Goal: Task Accomplishment & Management: Manage account settings

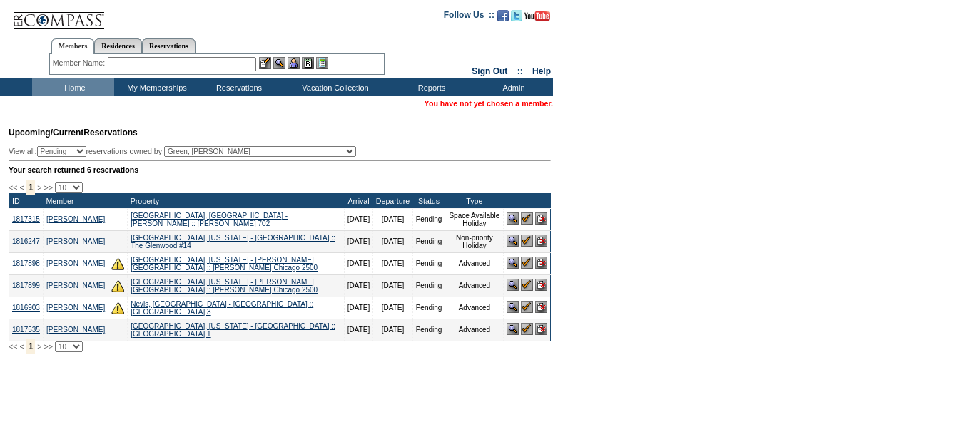
click at [527, 247] on img at bounding box center [527, 241] width 12 height 12
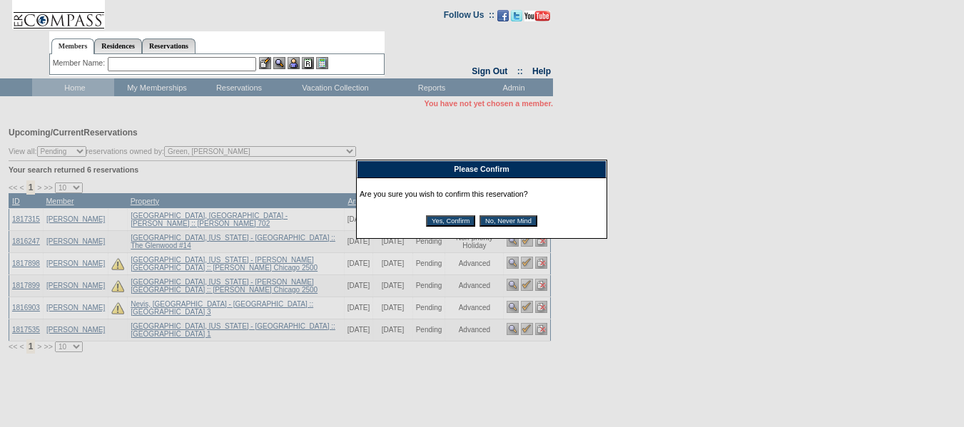
click at [447, 220] on input "Yes, Confirm" at bounding box center [450, 220] width 49 height 11
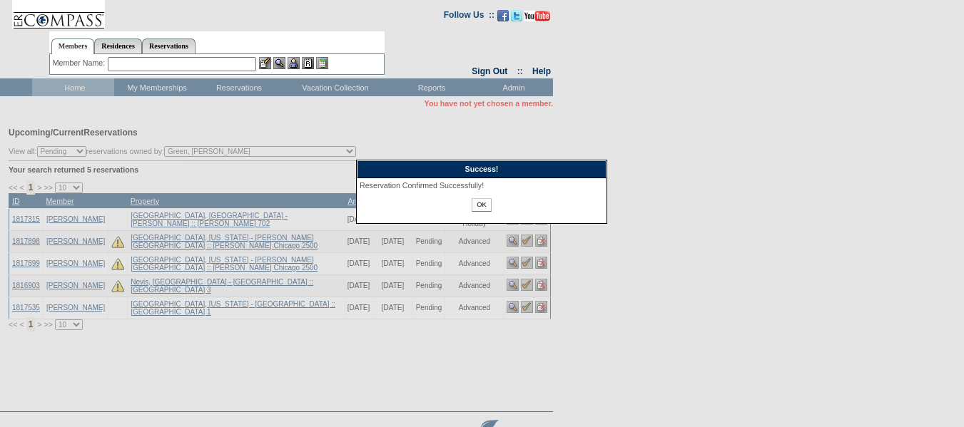
click at [481, 204] on input "OK" at bounding box center [480, 205] width 19 height 14
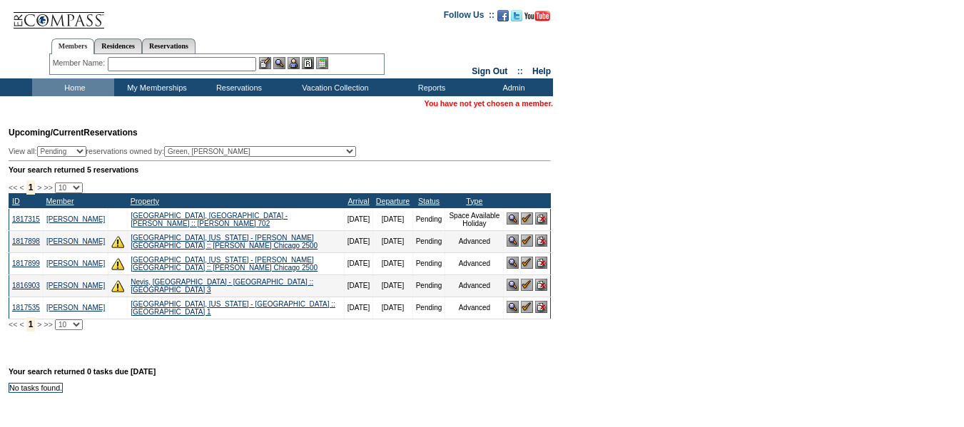
click at [524, 222] on img at bounding box center [527, 219] width 12 height 12
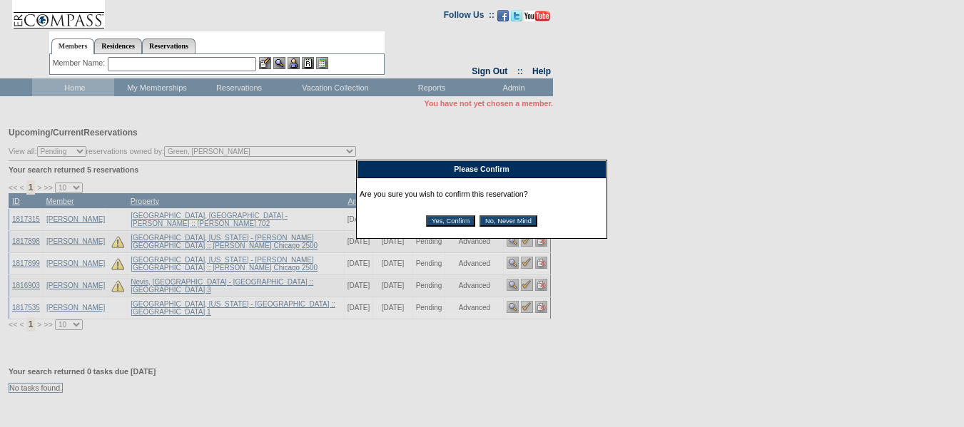
click at [435, 220] on input "Yes, Confirm" at bounding box center [450, 220] width 49 height 11
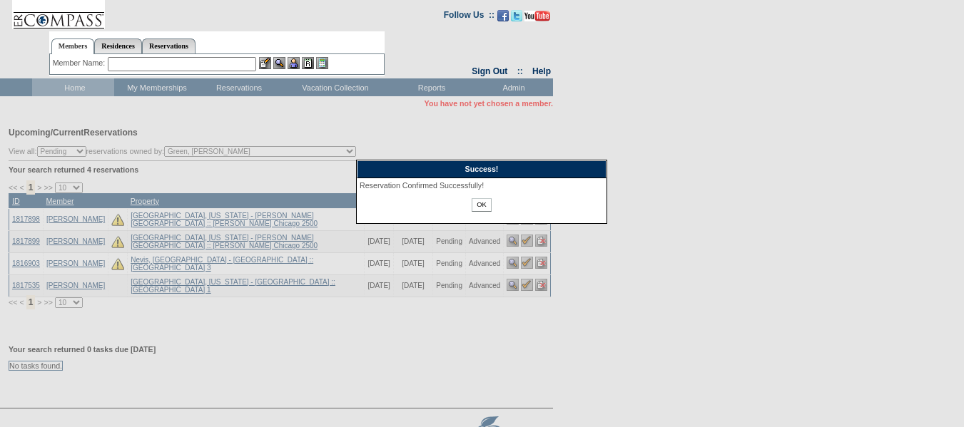
click at [483, 205] on input "OK" at bounding box center [480, 205] width 19 height 14
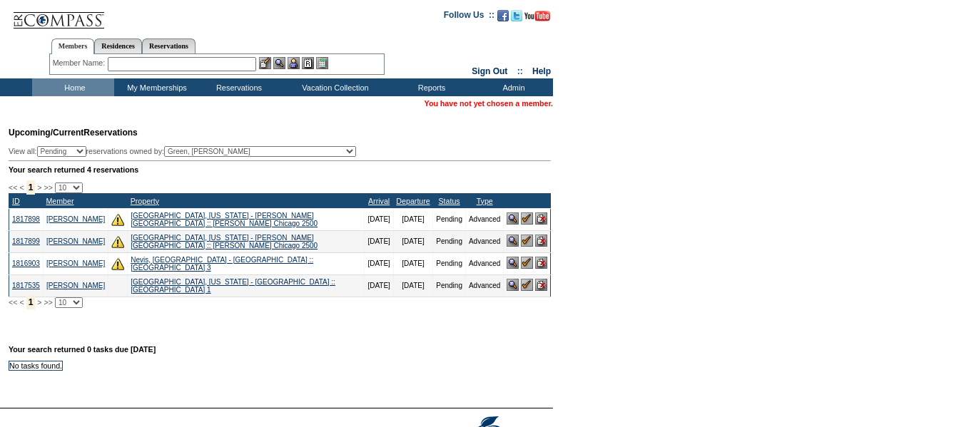
click at [526, 225] on img at bounding box center [527, 219] width 12 height 12
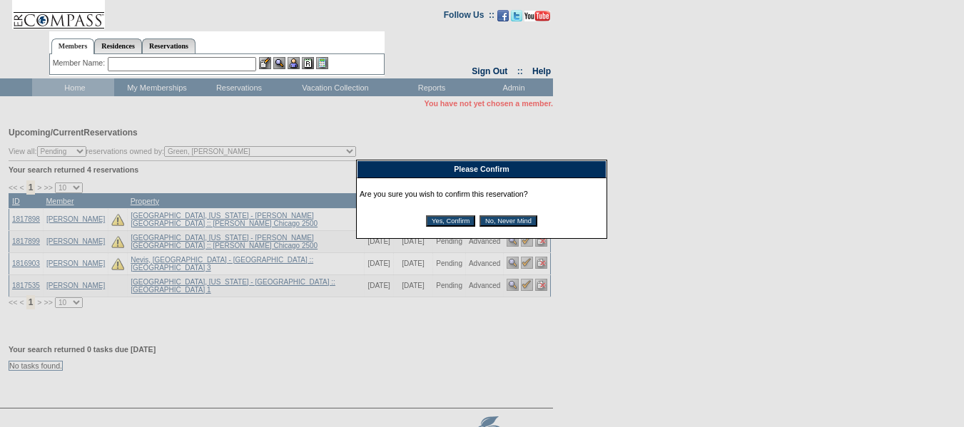
click at [427, 216] on div "Are you sure you wish to confirm this reservation? Yes, Confirm No, Never Mind" at bounding box center [481, 208] width 244 height 54
click at [430, 218] on input "Yes, Confirm" at bounding box center [450, 220] width 49 height 11
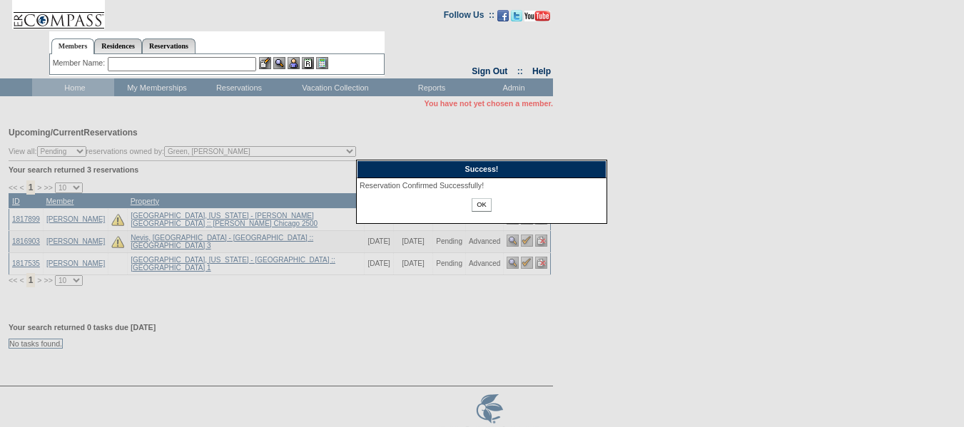
click at [484, 205] on input "OK" at bounding box center [480, 205] width 19 height 14
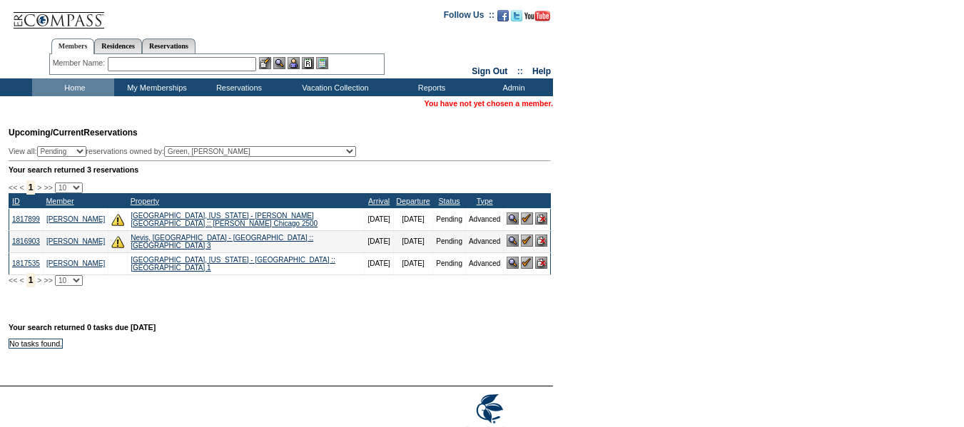
click at [527, 223] on img at bounding box center [527, 219] width 12 height 12
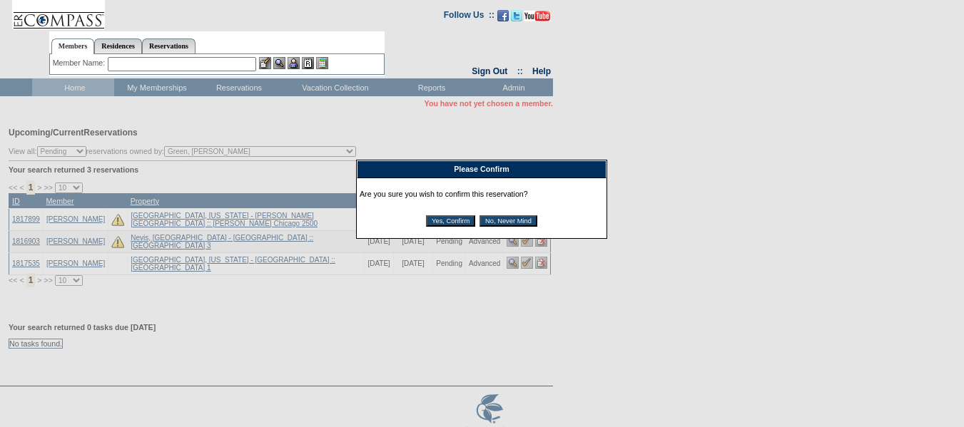
click at [447, 223] on input "Yes, Confirm" at bounding box center [450, 220] width 49 height 11
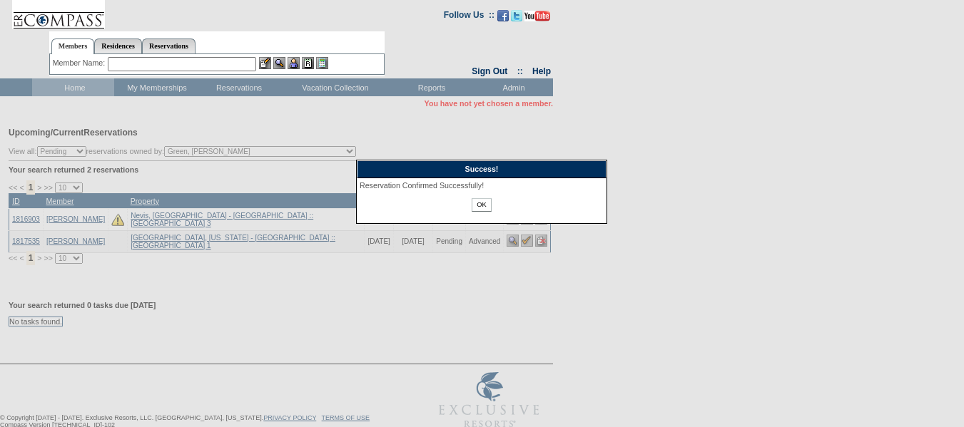
click at [481, 205] on input "OK" at bounding box center [480, 205] width 19 height 14
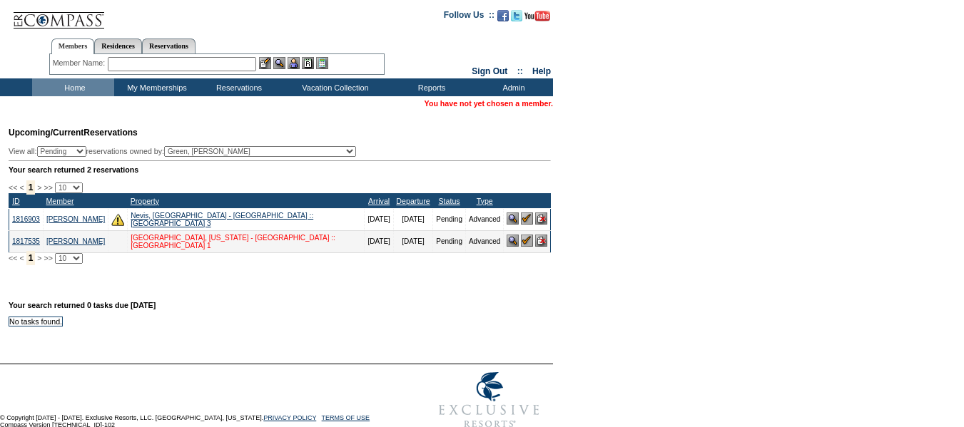
click at [155, 250] on link "[GEOGRAPHIC_DATA], [US_STATE] - [GEOGRAPHIC_DATA] :: [GEOGRAPHIC_DATA] 1" at bounding box center [233, 242] width 205 height 16
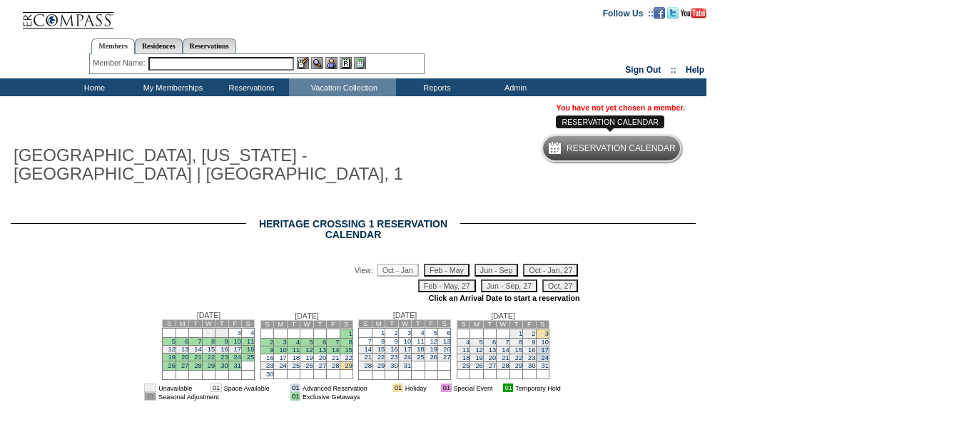
click at [600, 152] on h5 "Reservation Calendar" at bounding box center [620, 148] width 109 height 9
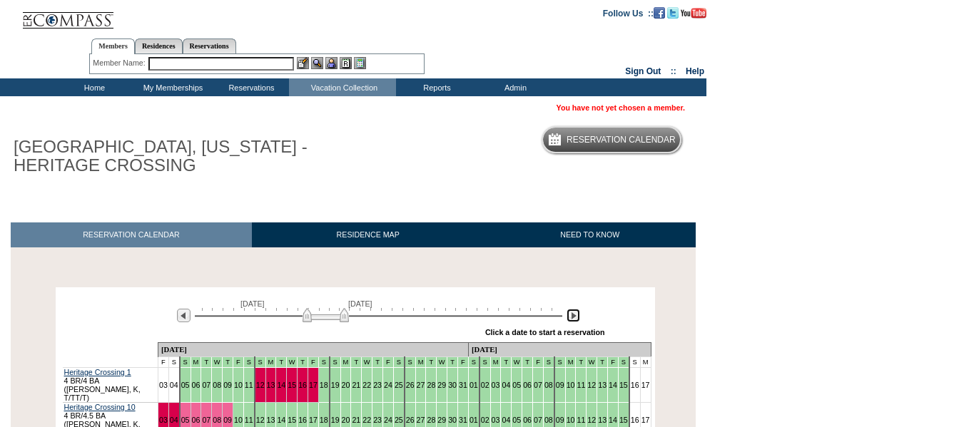
click at [578, 319] on img at bounding box center [573, 316] width 14 height 14
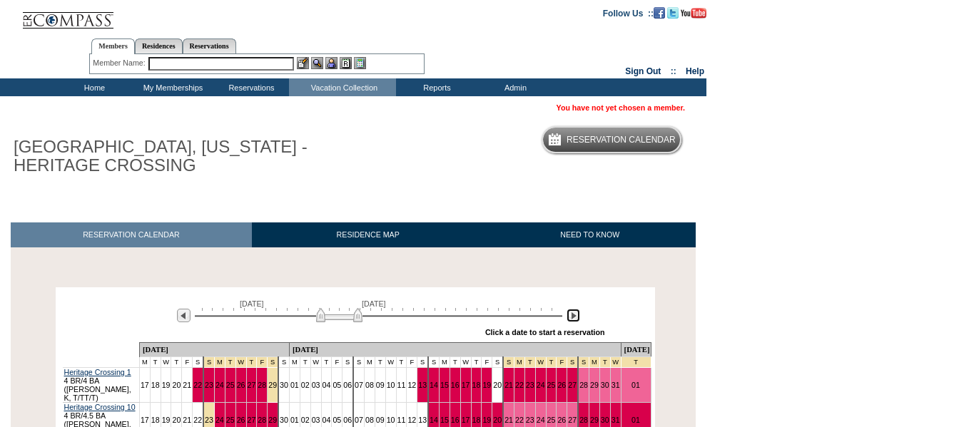
click at [578, 319] on img at bounding box center [573, 316] width 14 height 14
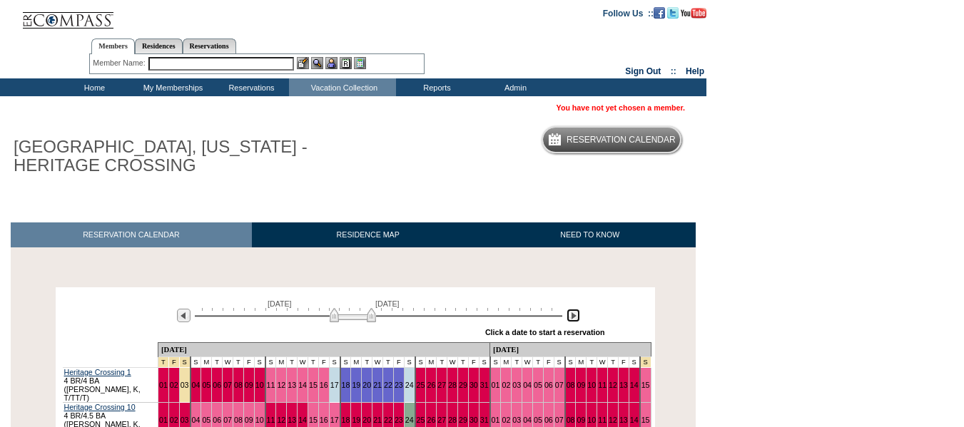
click at [578, 319] on img at bounding box center [573, 316] width 14 height 14
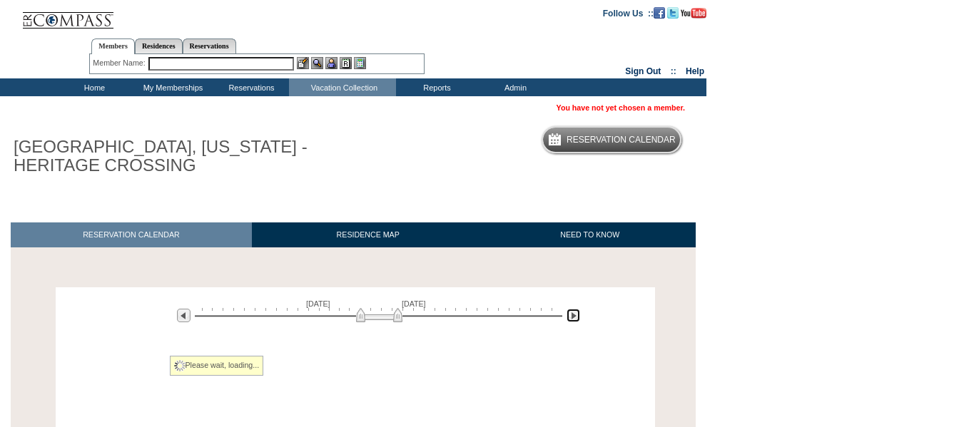
click at [578, 319] on img at bounding box center [573, 316] width 14 height 14
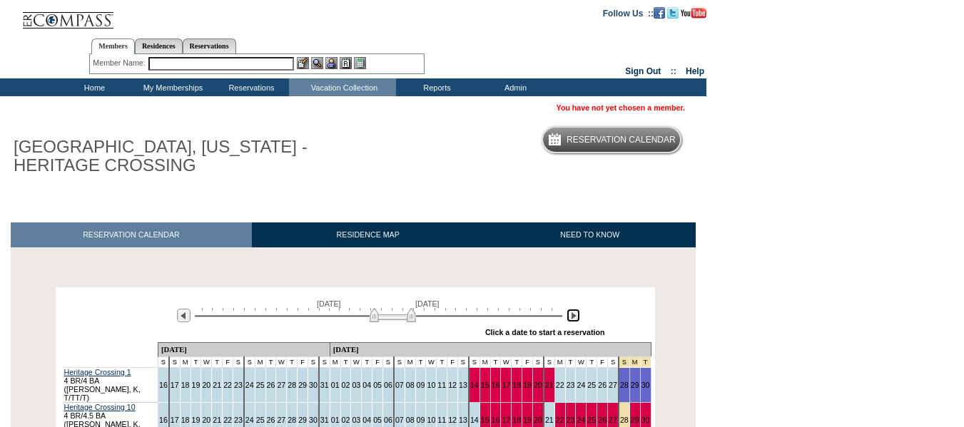
click at [578, 319] on img at bounding box center [573, 316] width 14 height 14
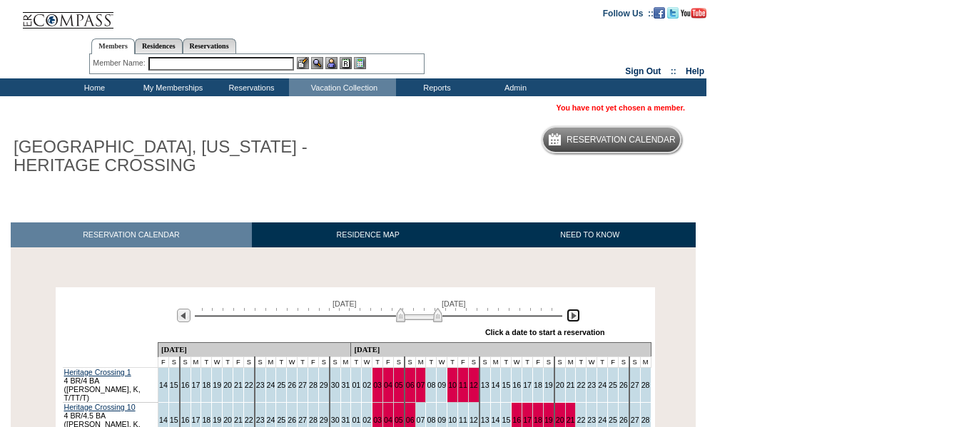
click at [578, 319] on img at bounding box center [573, 316] width 14 height 14
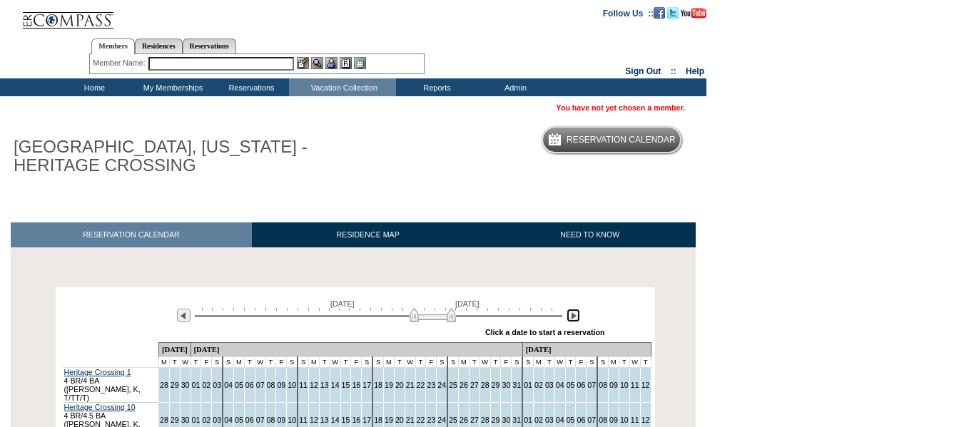
click at [578, 319] on img at bounding box center [573, 316] width 14 height 14
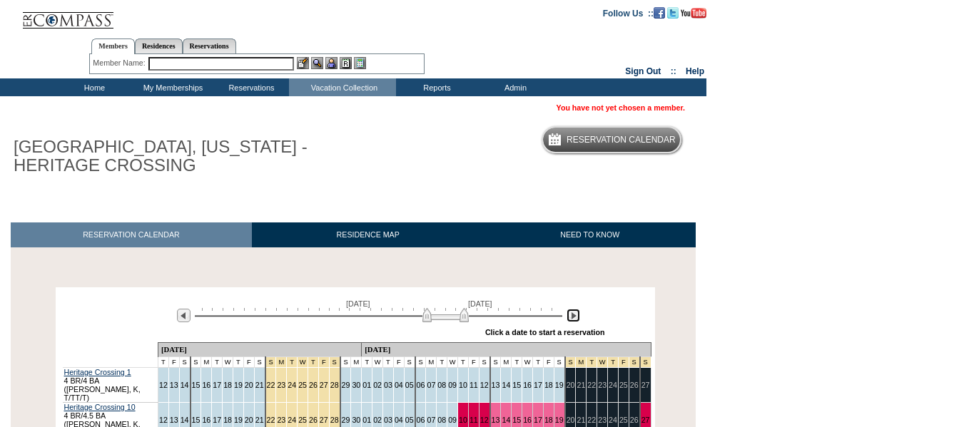
click at [578, 319] on img at bounding box center [573, 316] width 14 height 14
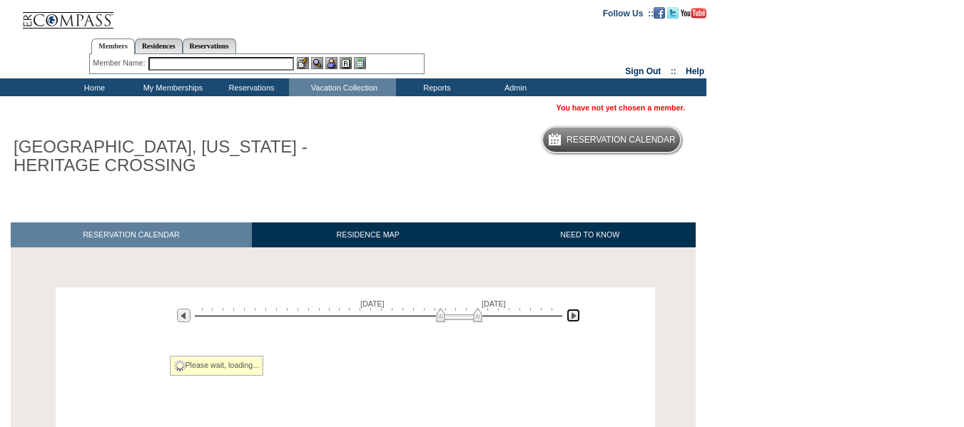
click at [578, 319] on img at bounding box center [573, 316] width 14 height 14
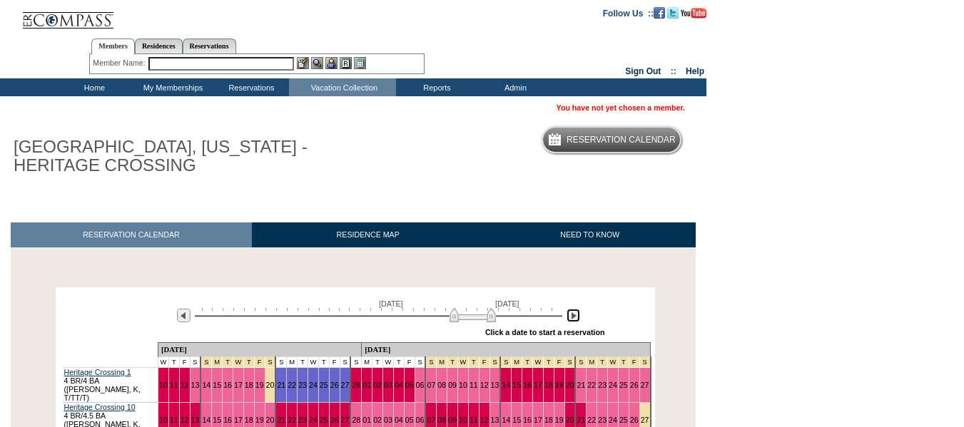
click at [578, 319] on img at bounding box center [573, 316] width 14 height 14
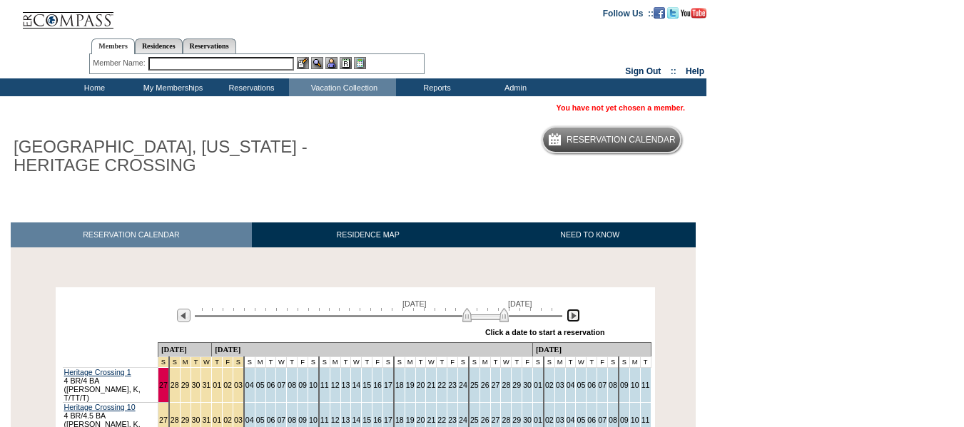
click at [578, 319] on img at bounding box center [573, 316] width 14 height 14
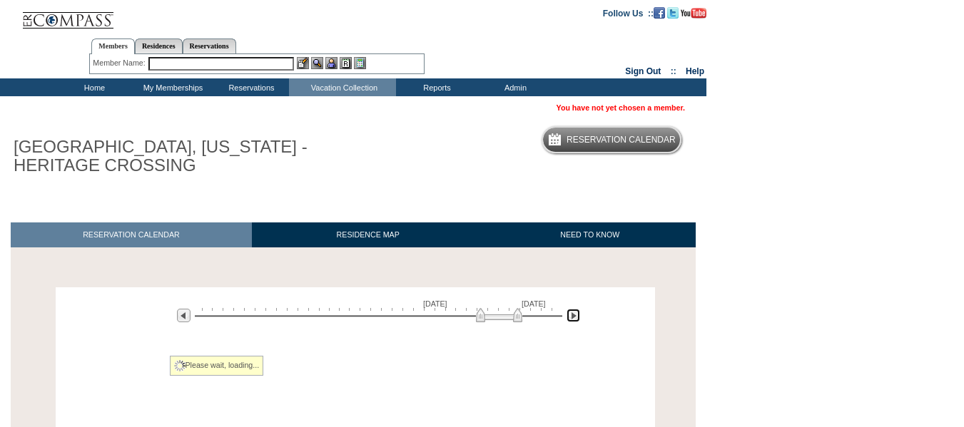
click at [578, 319] on img at bounding box center [573, 316] width 14 height 14
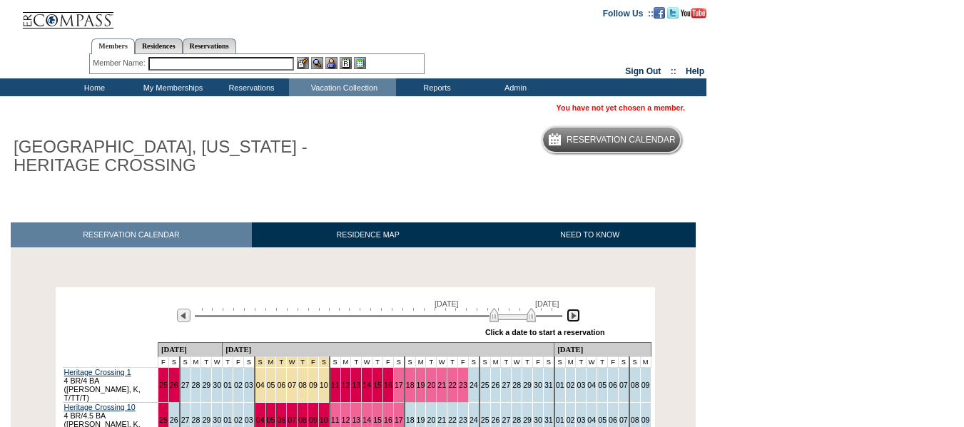
click at [578, 319] on img at bounding box center [573, 316] width 14 height 14
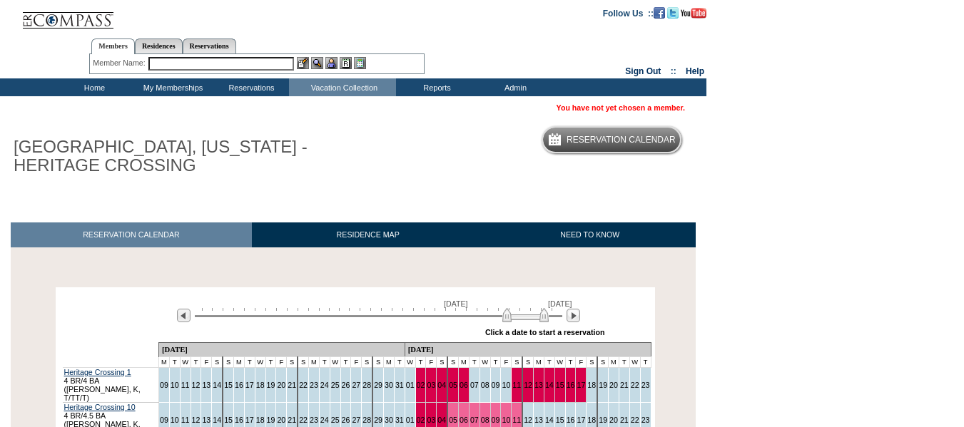
click at [96, 91] on td "Home" at bounding box center [92, 87] width 78 height 18
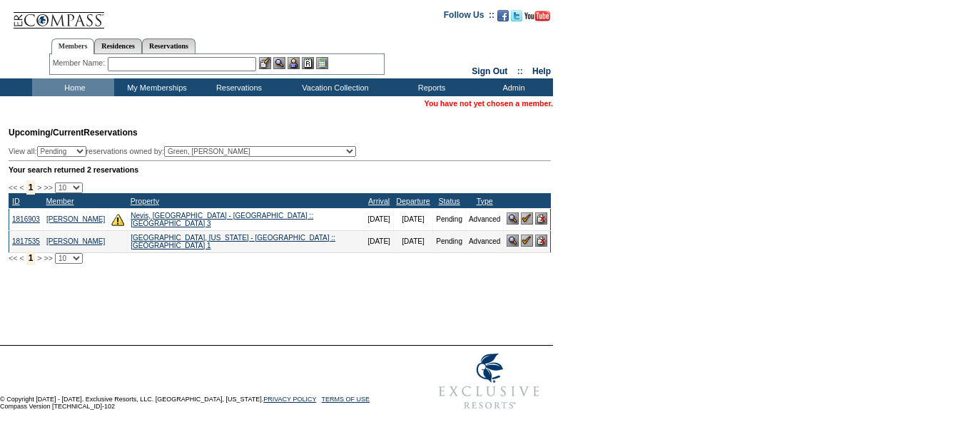
click at [524, 247] on img at bounding box center [527, 241] width 12 height 12
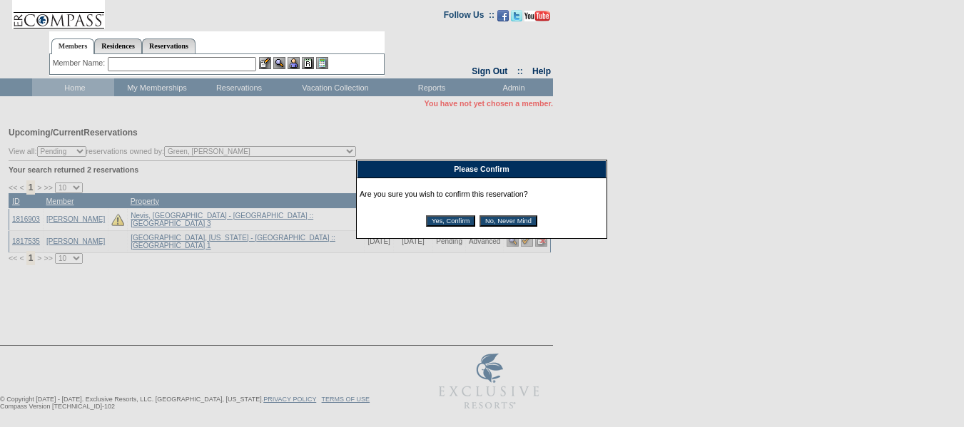
click at [457, 224] on input "Yes, Confirm" at bounding box center [450, 220] width 49 height 11
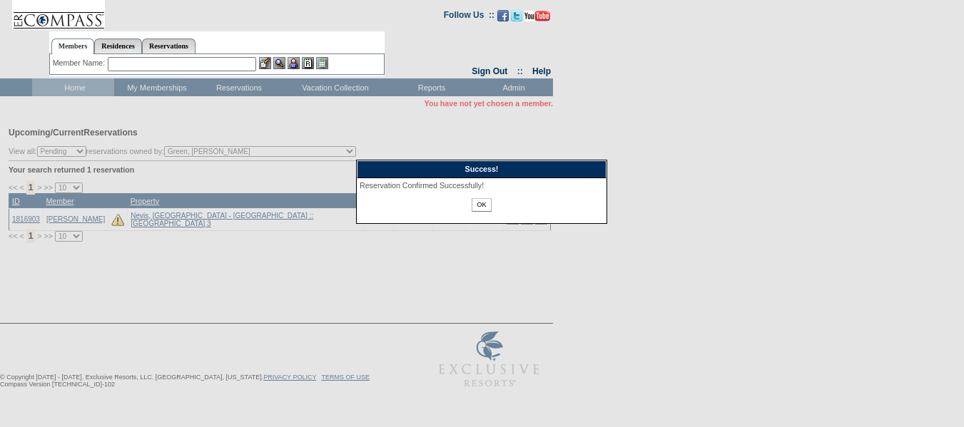
click at [481, 205] on input "OK" at bounding box center [480, 205] width 19 height 14
